Goal: Entertainment & Leisure: Consume media (video, audio)

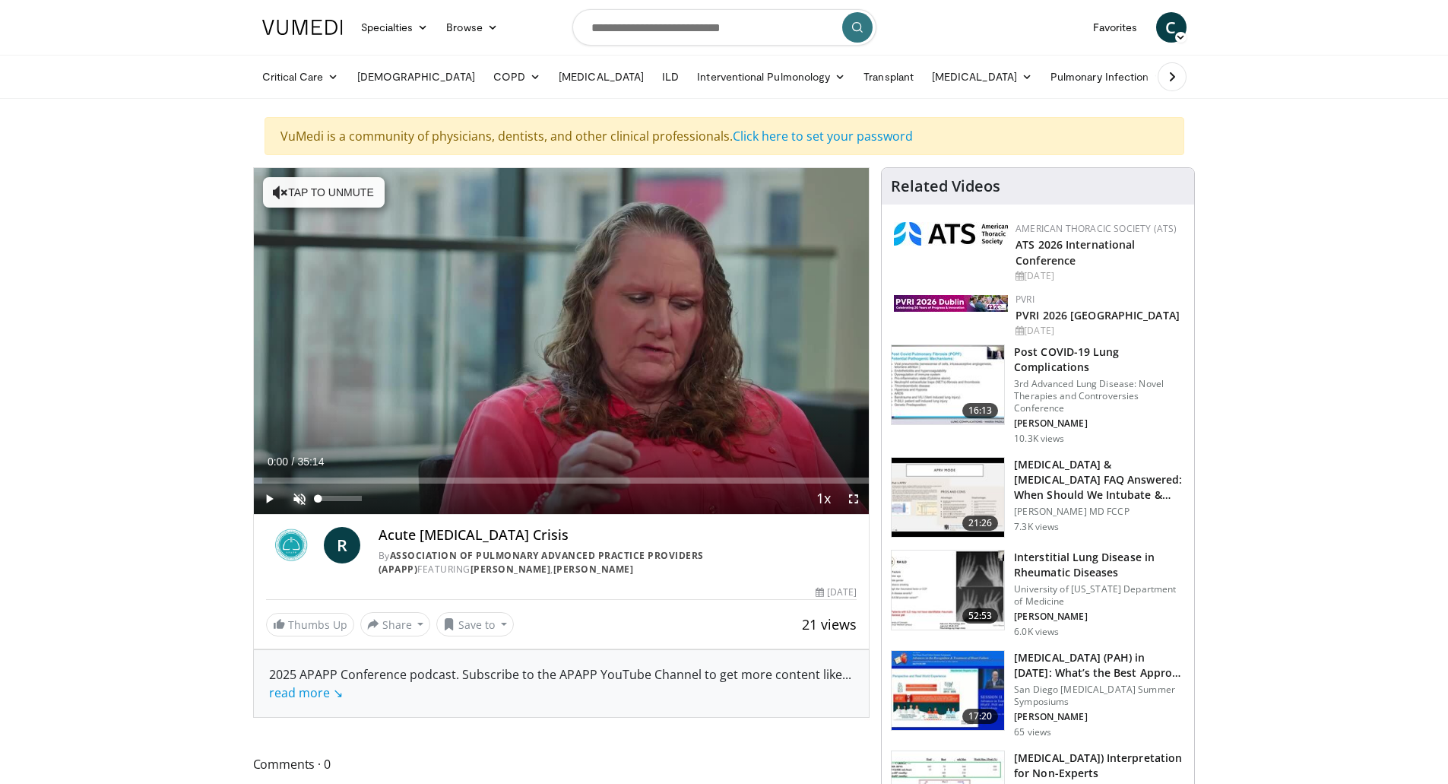
click at [296, 497] on span "Video Player" at bounding box center [299, 499] width 30 height 30
click at [274, 499] on span "Video Player" at bounding box center [269, 499] width 30 height 30
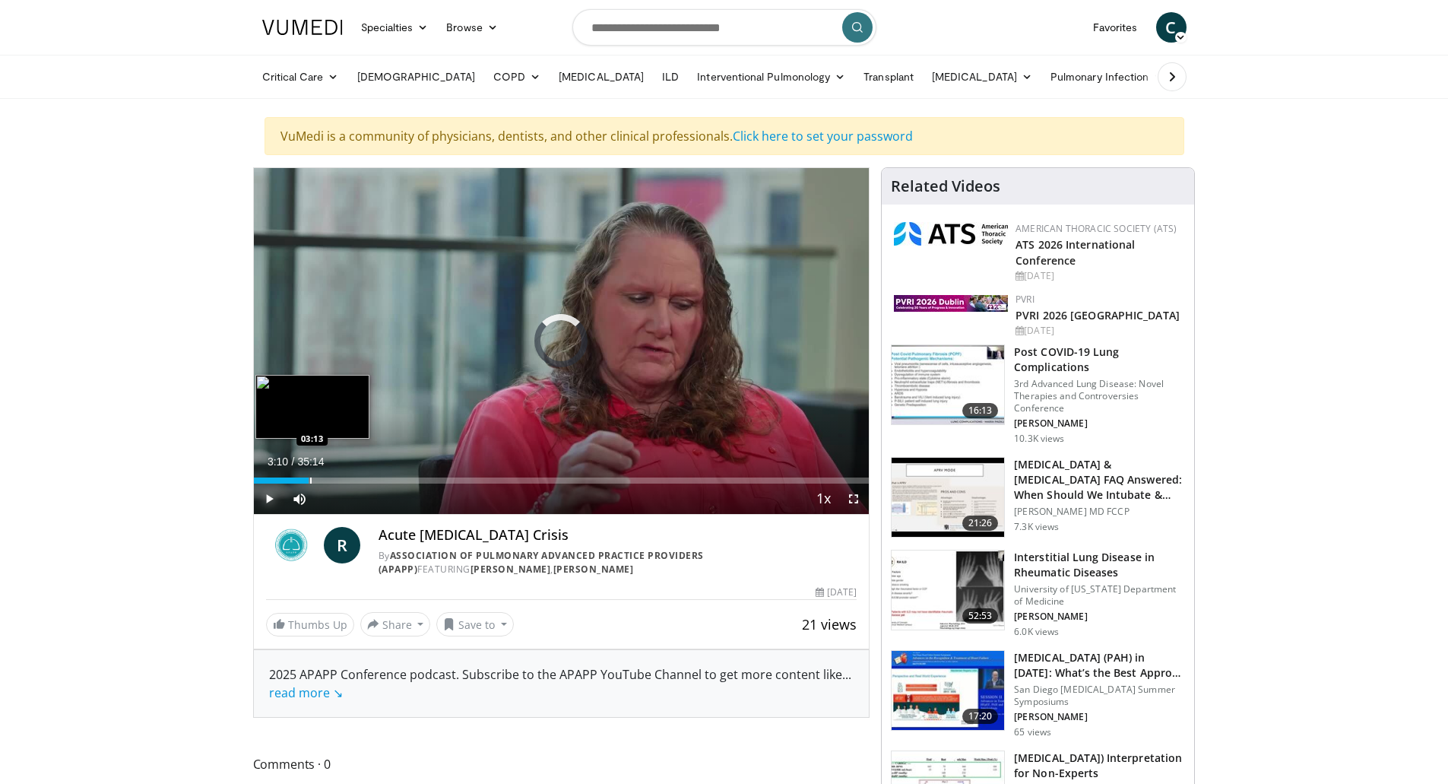
click at [310, 480] on div "Progress Bar" at bounding box center [311, 480] width 2 height 6
click at [336, 475] on div "Loaded : 10.41% 03:11 04:44" at bounding box center [562, 476] width 616 height 14
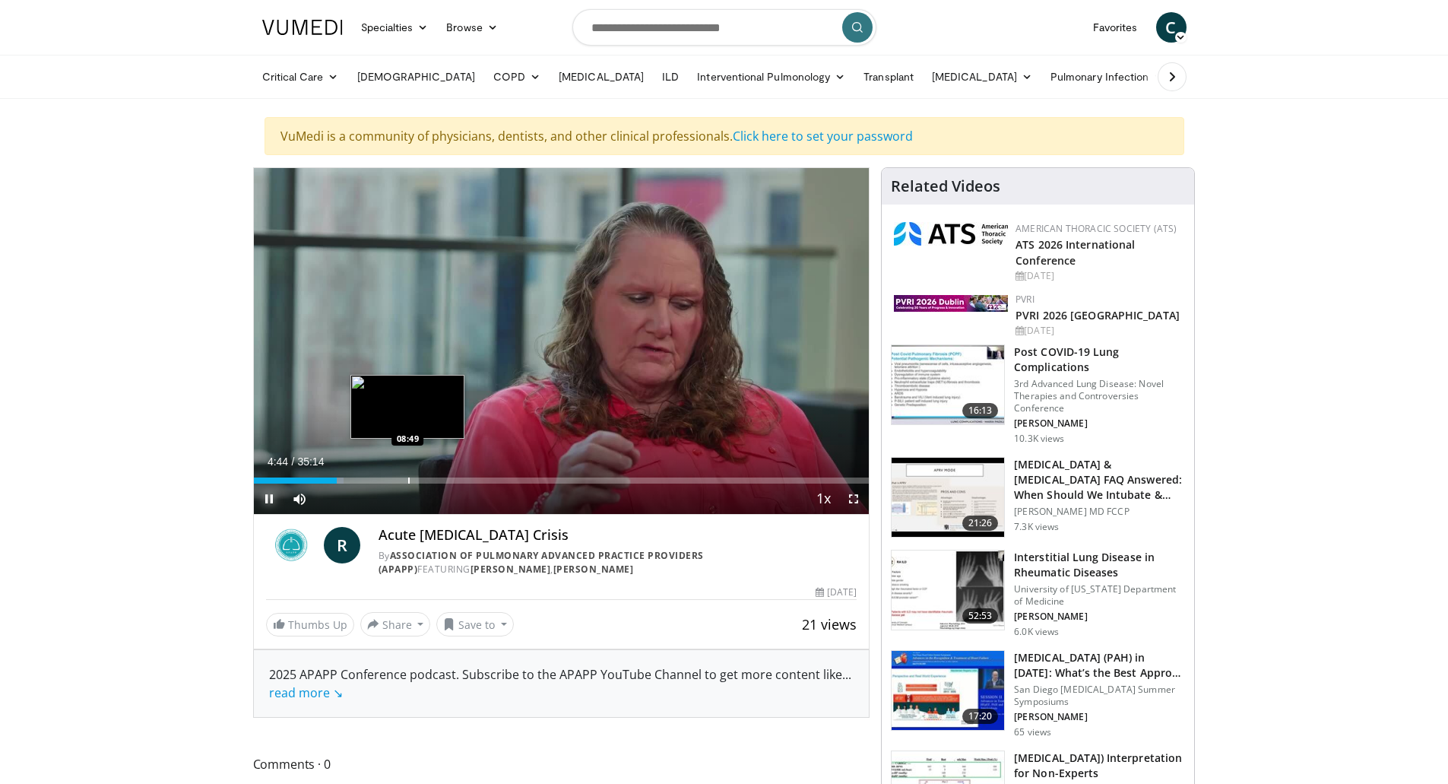
click at [408, 477] on div "Progress Bar" at bounding box center [409, 480] width 2 height 6
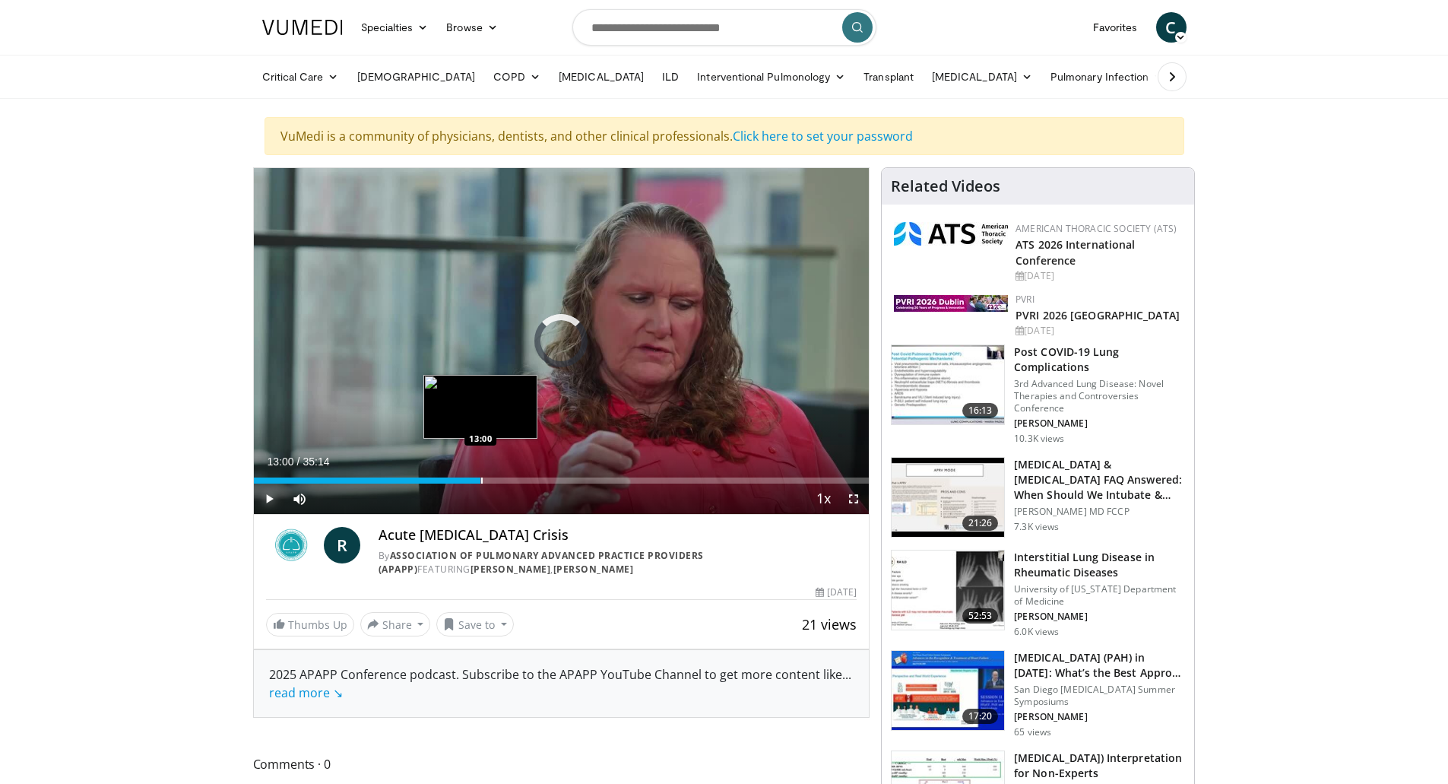
click at [480, 473] on div "Loaded : 25.97% 13:00 13:00" at bounding box center [562, 476] width 616 height 14
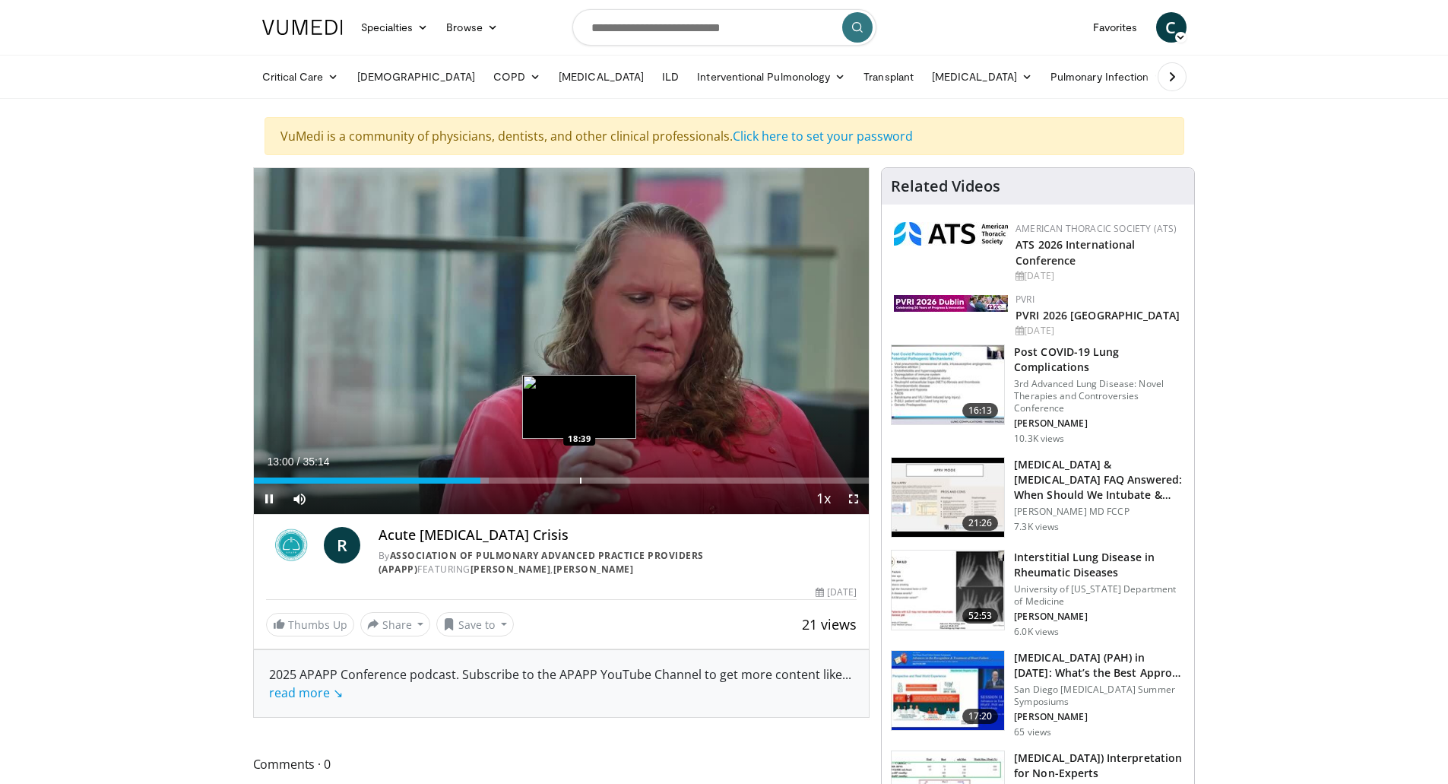
click at [579, 473] on div "Loaded : 38.25% 13:00 18:39" at bounding box center [562, 476] width 616 height 14
